Goal: Register for event/course

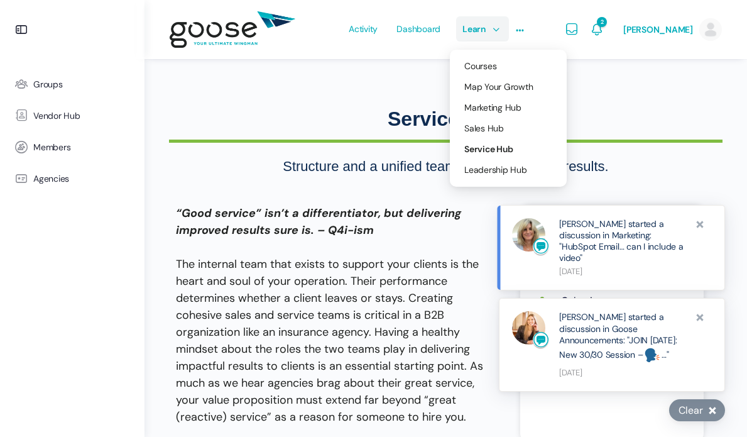
scroll to position [2615, 0]
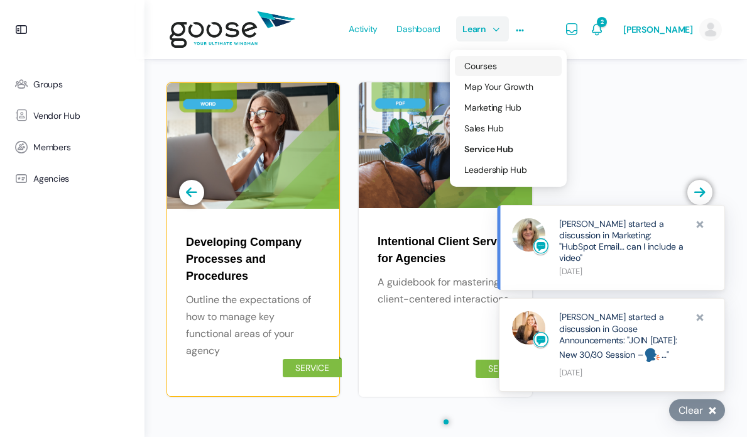
click at [481, 62] on span "Courses" at bounding box center [480, 65] width 32 height 11
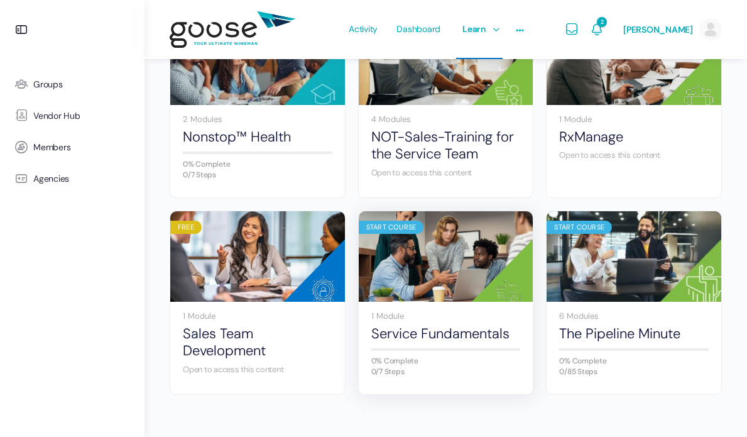
scroll to position [1045, 0]
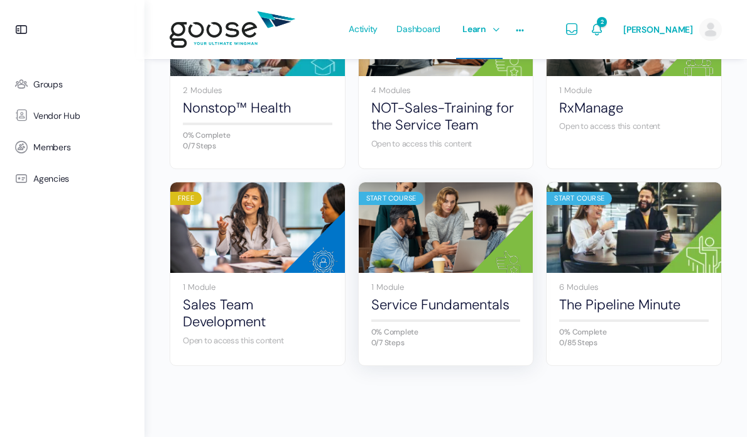
click at [445, 241] on img at bounding box center [446, 227] width 175 height 116
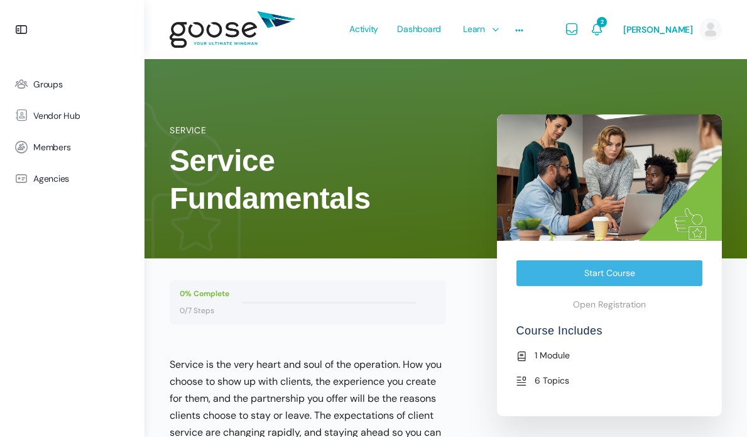
click at [586, 263] on link "Start Course" at bounding box center [609, 272] width 187 height 26
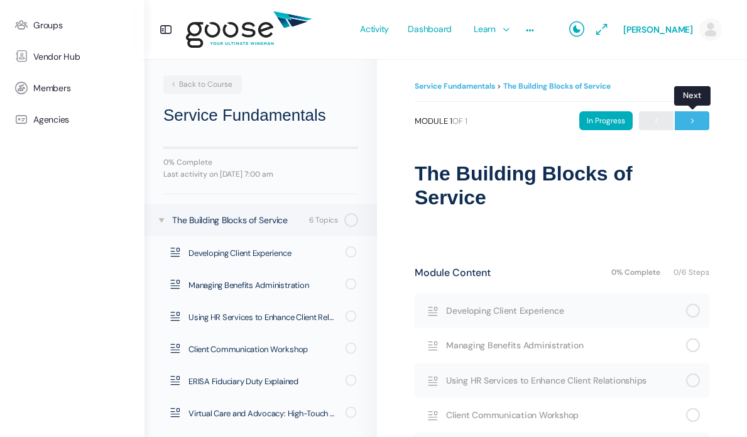
click at [700, 119] on span "→" at bounding box center [692, 120] width 35 height 17
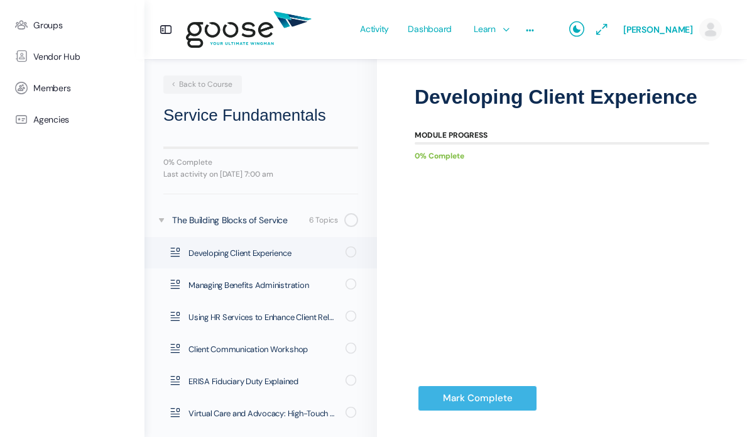
scroll to position [76, 0]
